Goal: Transaction & Acquisition: Subscribe to service/newsletter

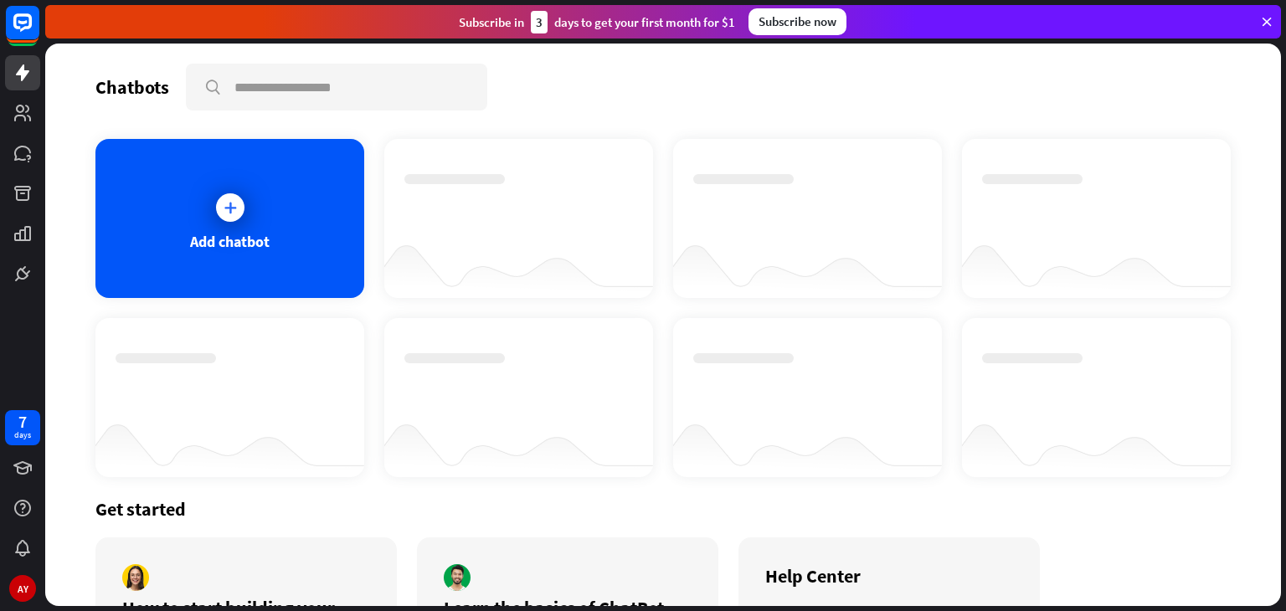
scroll to position [135, 0]
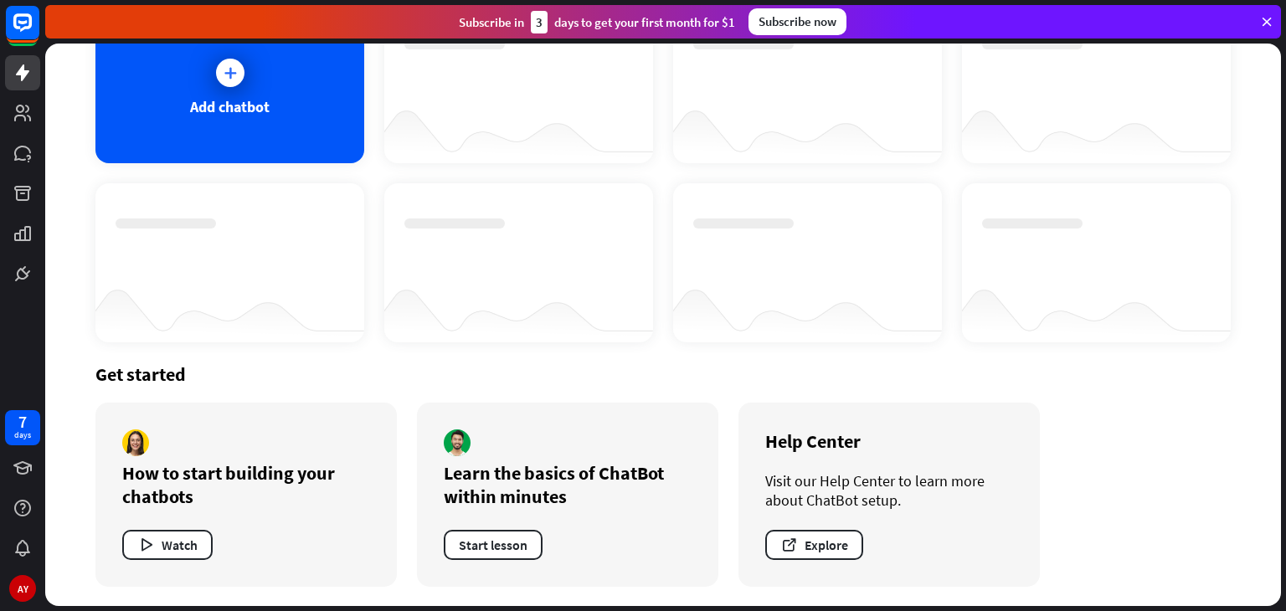
drag, startPoint x: 383, startPoint y: 403, endPoint x: 361, endPoint y: 551, distance: 148.9
click at [361, 551] on div "How to start building your chatbots Watch" at bounding box center [245, 495] width 301 height 184
click at [361, 551] on div "Watch" at bounding box center [246, 545] width 248 height 30
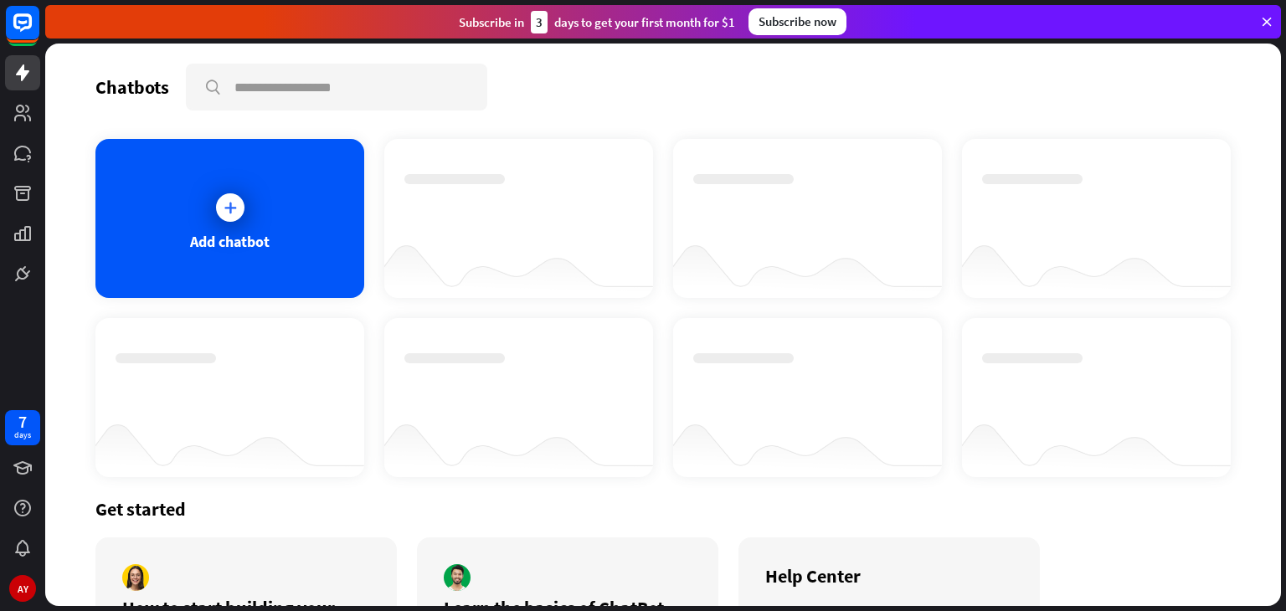
click at [763, 24] on div "Subscribe now" at bounding box center [797, 21] width 98 height 27
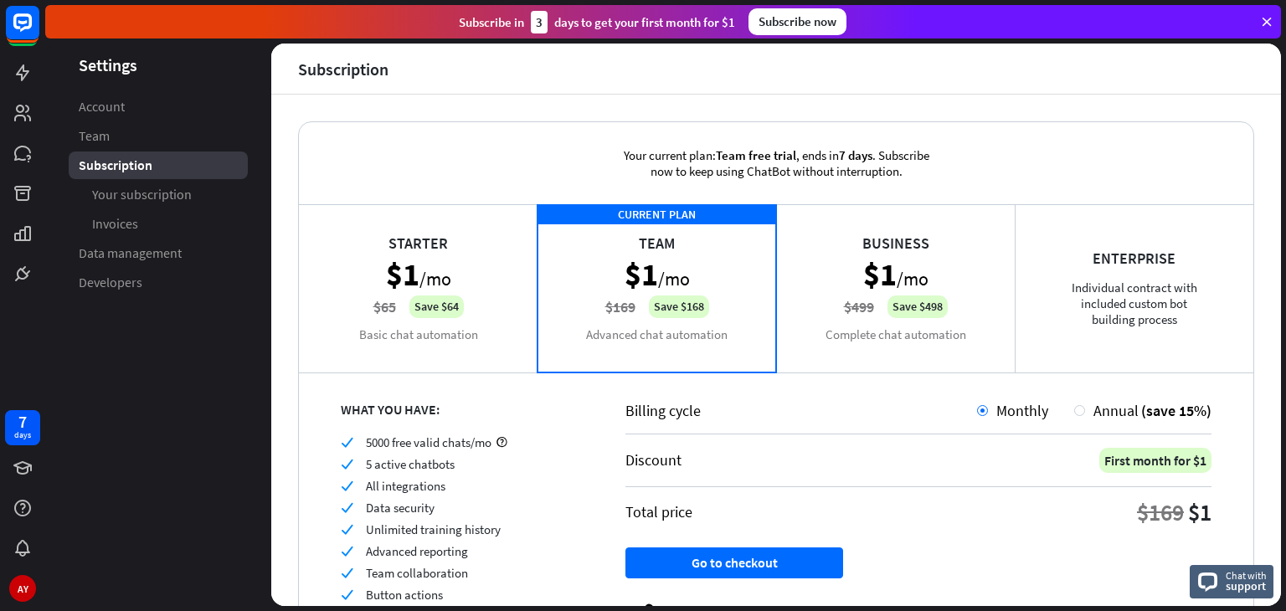
click at [438, 270] on div "Starter $1 /mo $65 Save $64 Basic chat automation" at bounding box center [418, 287] width 239 height 167
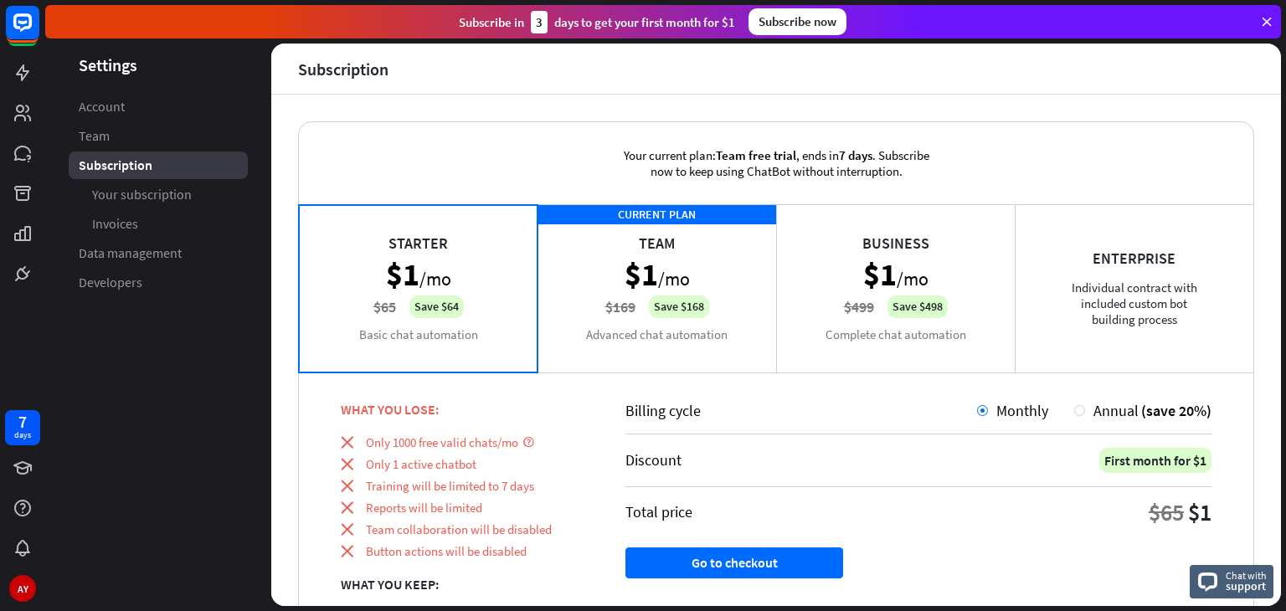
click at [645, 305] on div "CURRENT PLAN Team $1 /mo $169 Save $168 Advanced chat automation" at bounding box center [656, 287] width 239 height 167
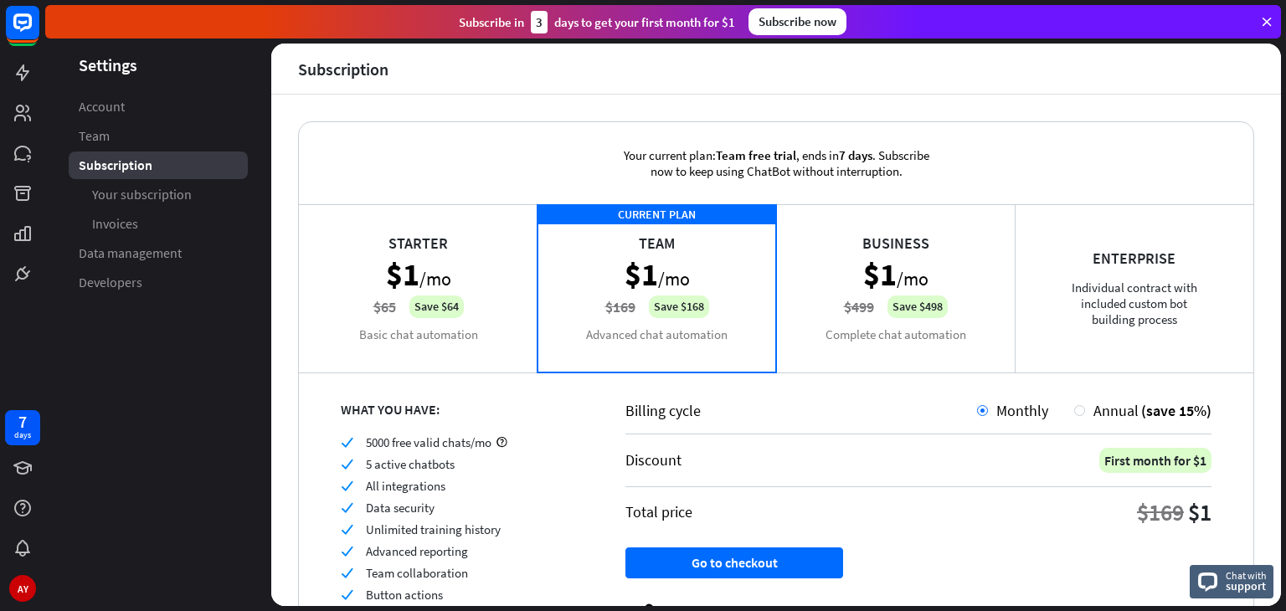
scroll to position [95, 0]
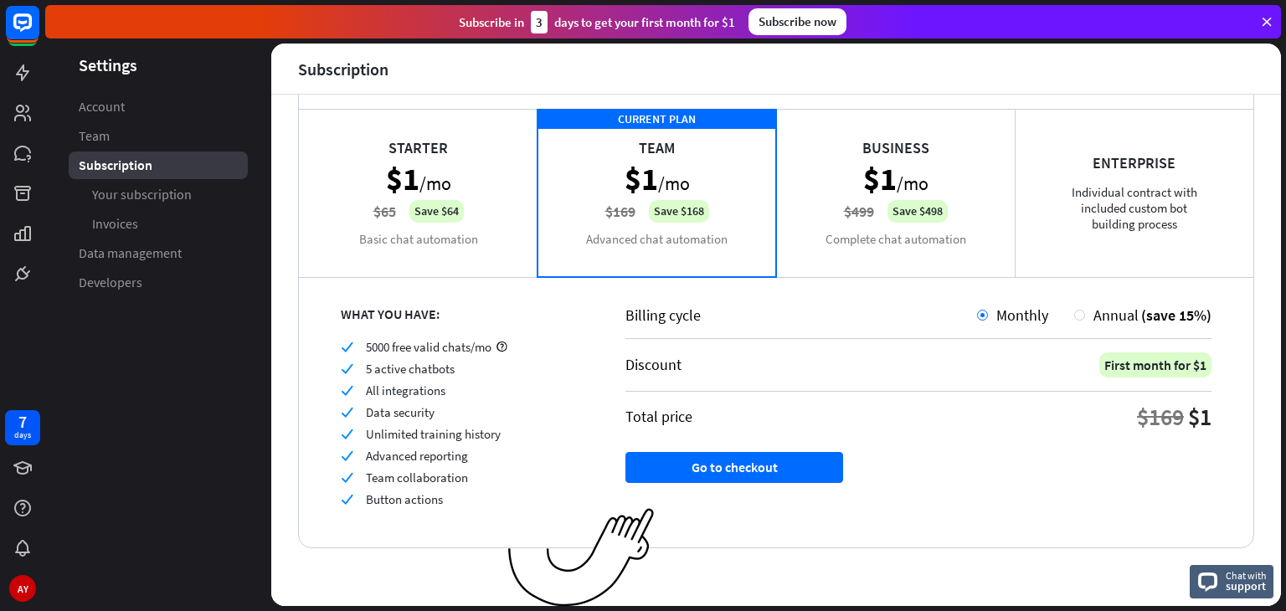
click at [170, 424] on aside "Settings Account Team Subscription Your subscription Invoices Data management D…" at bounding box center [158, 325] width 226 height 563
click at [1270, 20] on icon at bounding box center [1266, 21] width 15 height 15
